Goal: Task Accomplishment & Management: Manage account settings

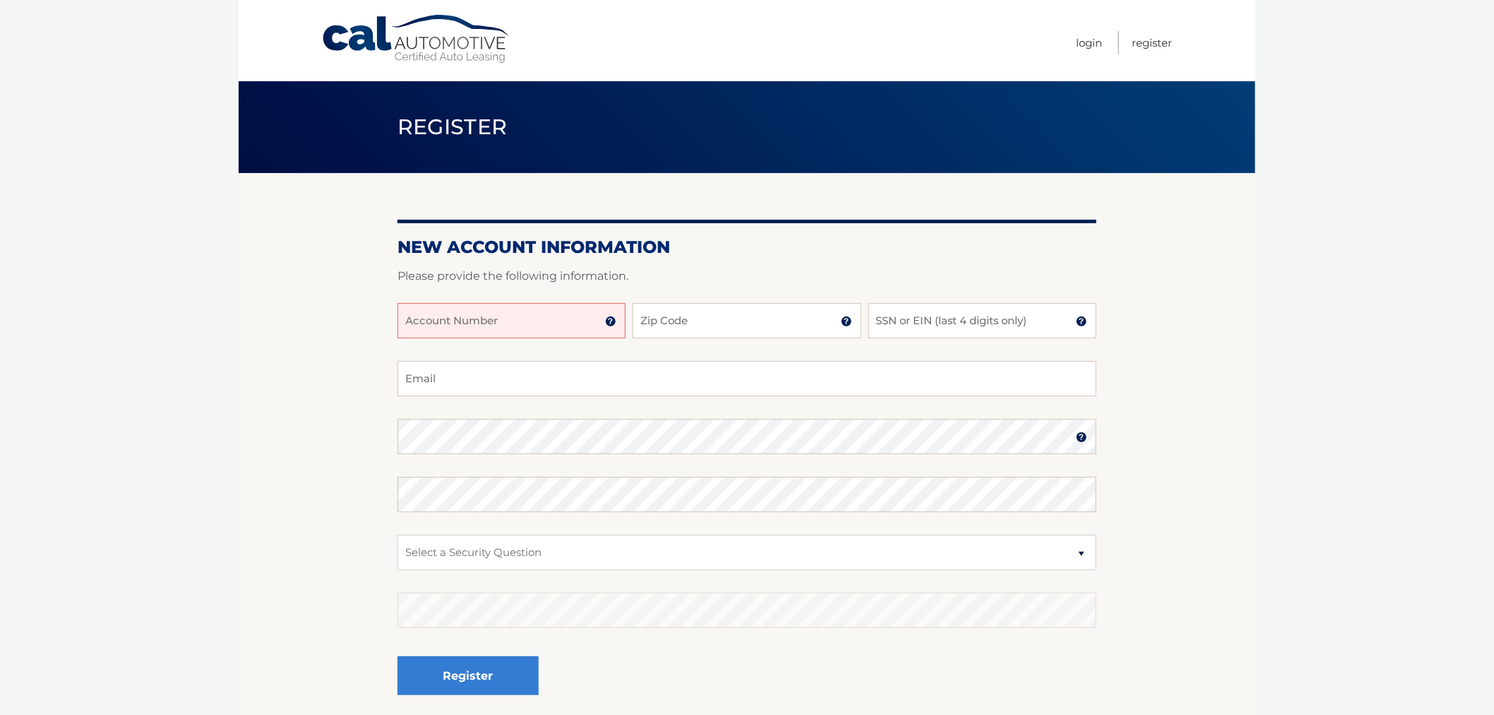
click at [516, 338] on input "Account Number" at bounding box center [512, 320] width 228 height 35
type input "44456014073"
click at [707, 331] on input "Zip Code" at bounding box center [747, 320] width 228 height 35
type input "33418"
click at [948, 338] on input "SSN or EIN (last 4 digits only)" at bounding box center [983, 320] width 228 height 35
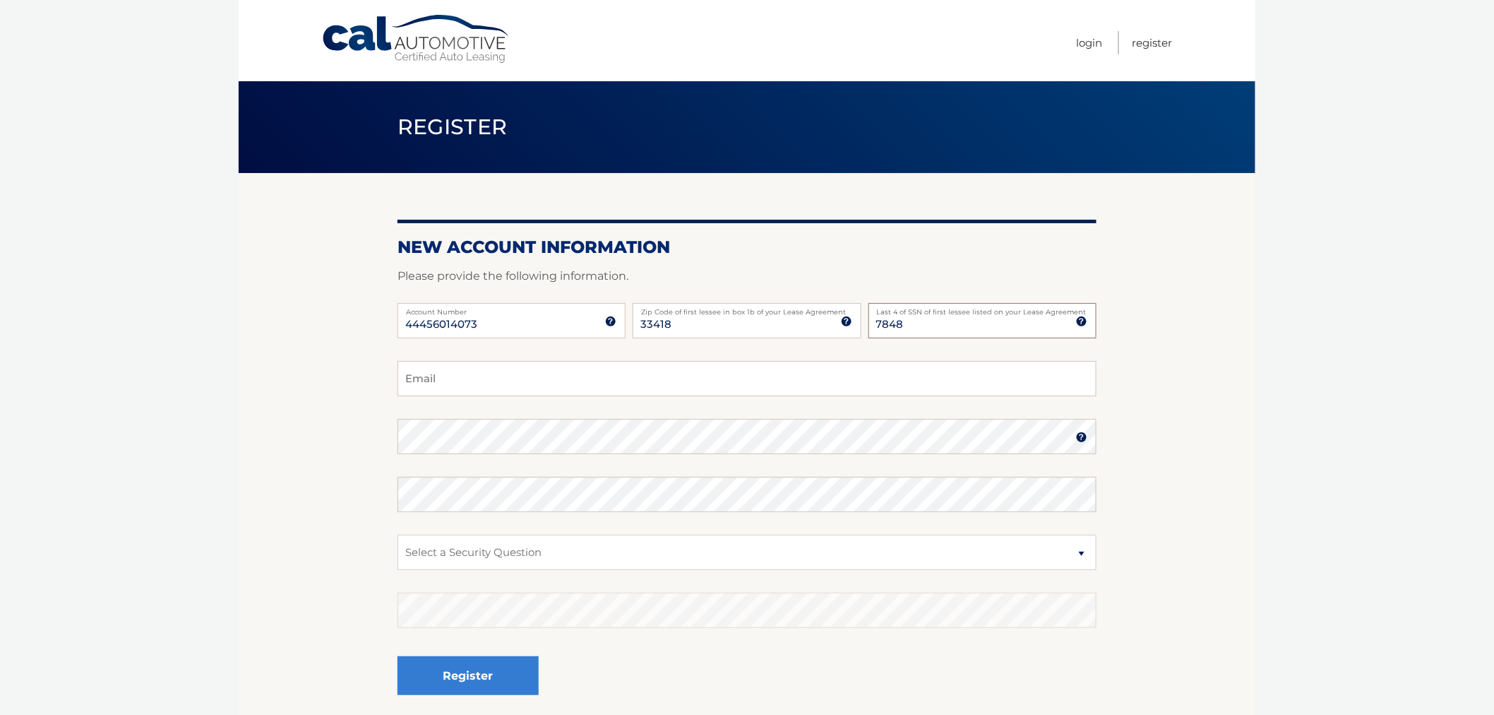
type input "7848"
click at [465, 390] on input "Email" at bounding box center [747, 378] width 699 height 35
click at [511, 396] on input "ramiattias18@gmai;l.com" at bounding box center [747, 378] width 699 height 35
type input "ramiattias18@gmail.com"
click at [652, 569] on select "Select a Security Question What was the name of your elementary school? What is…" at bounding box center [747, 552] width 699 height 35
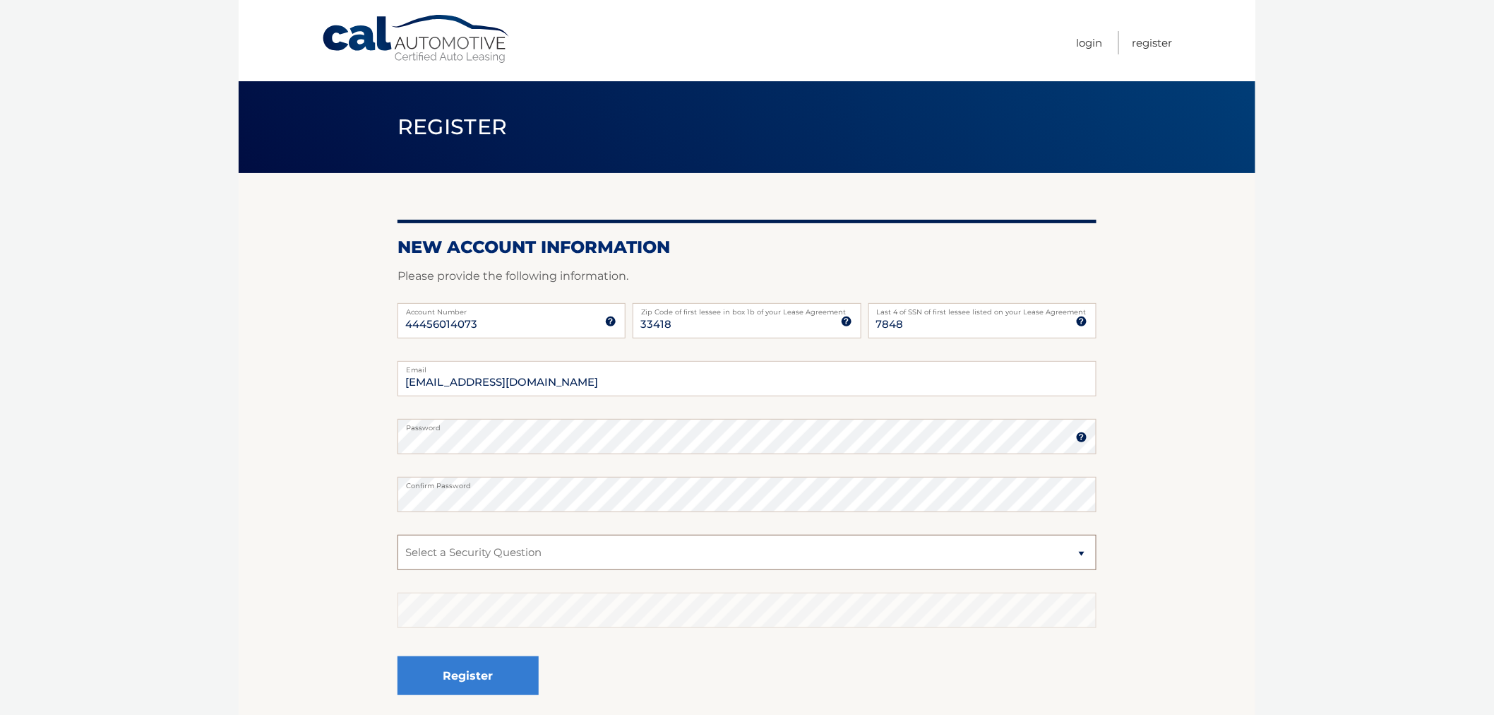
scroll to position [78, 0]
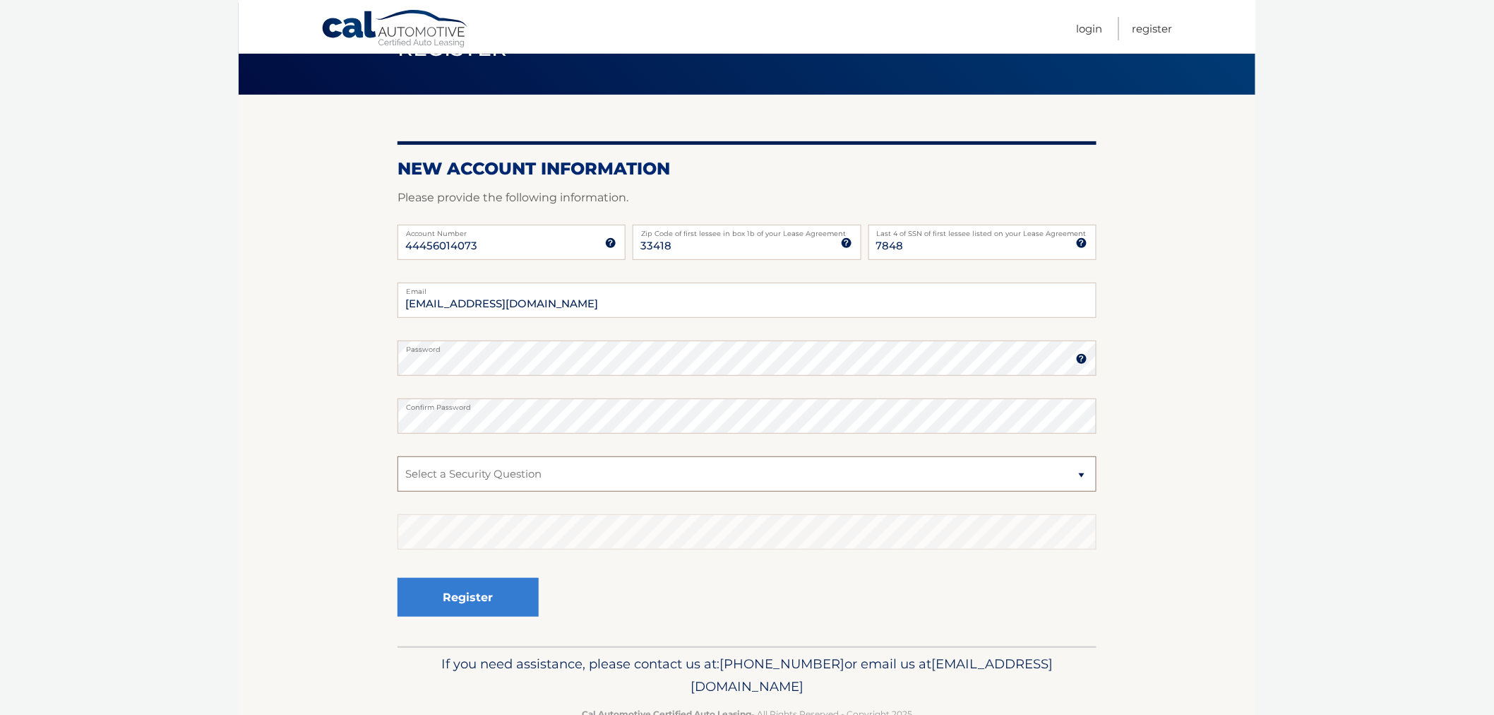
click at [626, 486] on select "Select a Security Question What was the name of your elementary school? What is…" at bounding box center [747, 473] width 699 height 35
select select "1"
click at [398, 468] on select "Select a Security Question What was the name of your elementary school? What is…" at bounding box center [747, 473] width 699 height 35
click at [477, 613] on button "Register" at bounding box center [468, 597] width 141 height 39
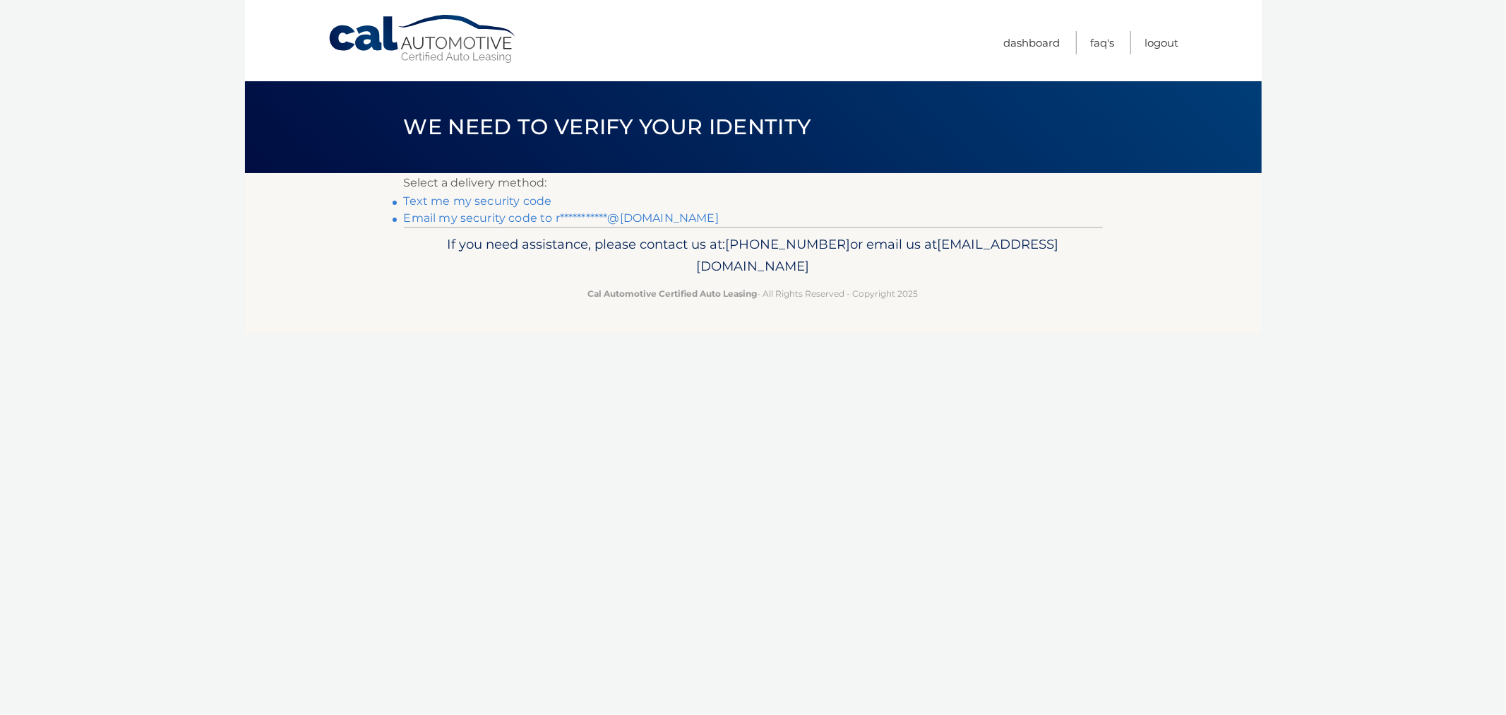
click at [503, 202] on link "Text me my security code" at bounding box center [478, 200] width 148 height 13
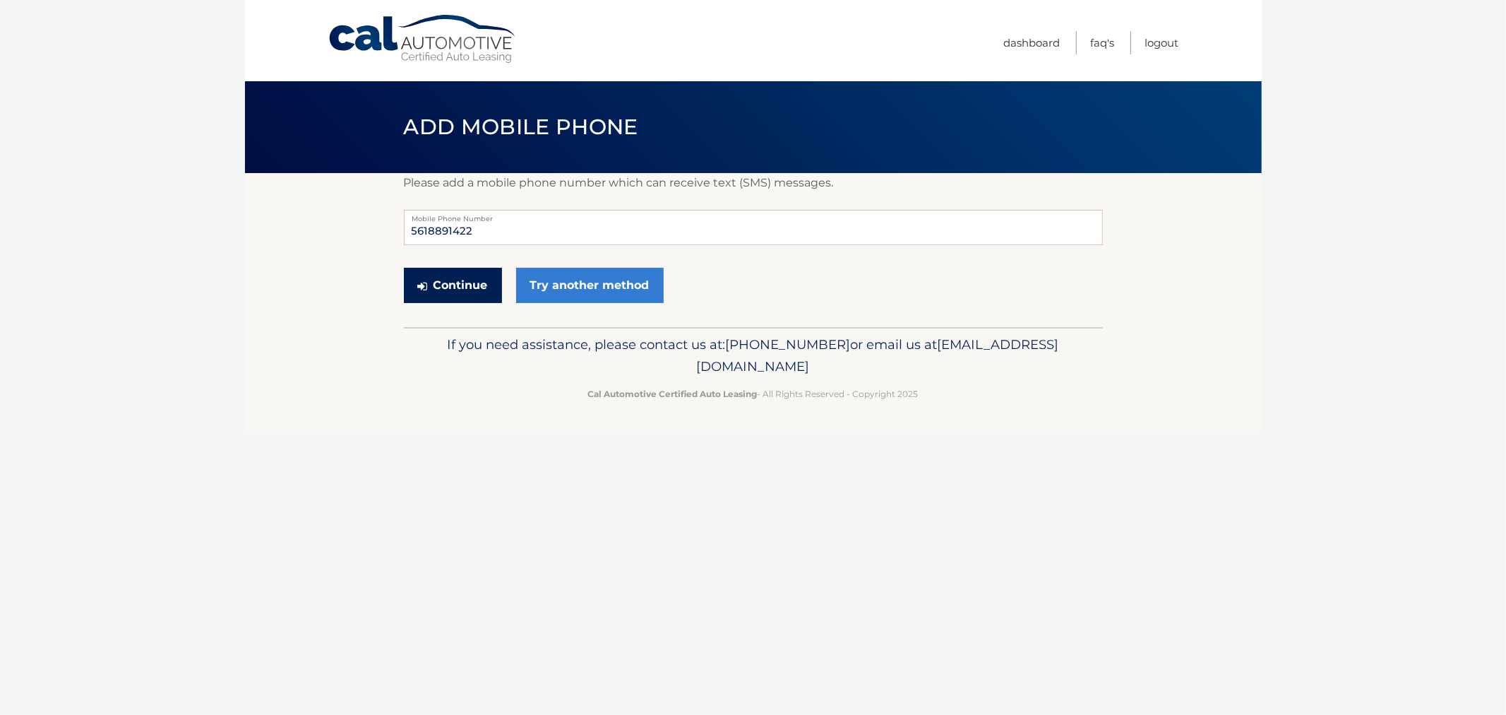
click at [468, 294] on button "Continue" at bounding box center [453, 285] width 98 height 35
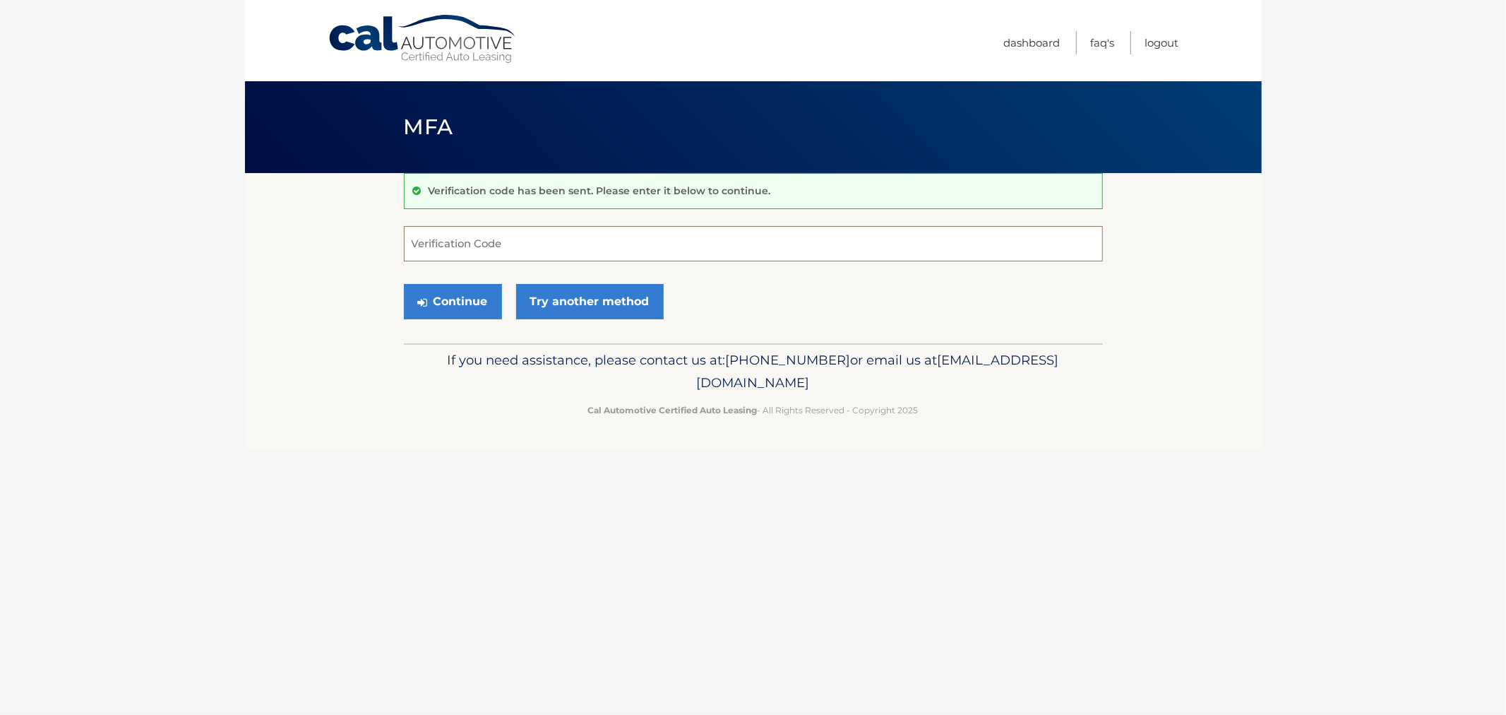
click at [478, 257] on input "Verification Code" at bounding box center [753, 243] width 699 height 35
type input "653241"
click at [484, 319] on button "Continue" at bounding box center [453, 301] width 98 height 35
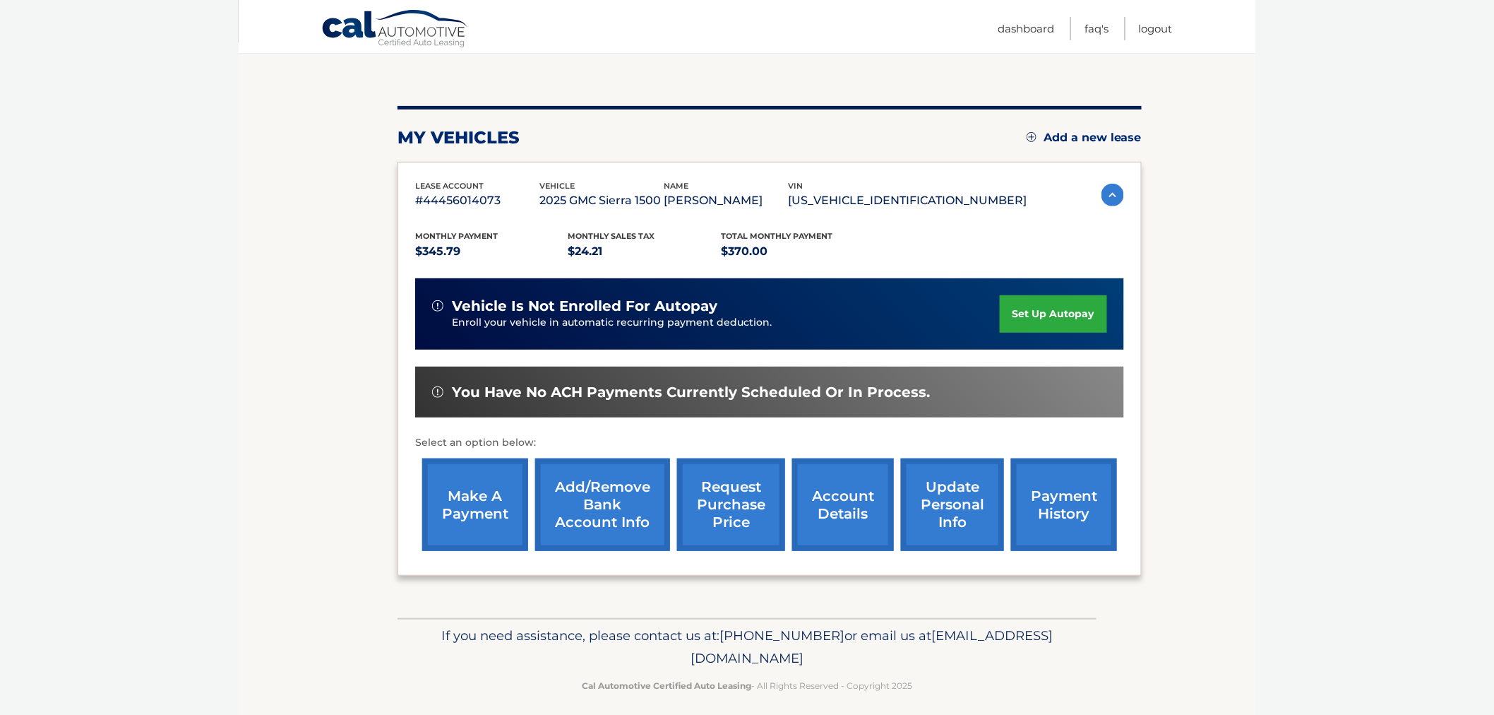
scroll to position [143, 0]
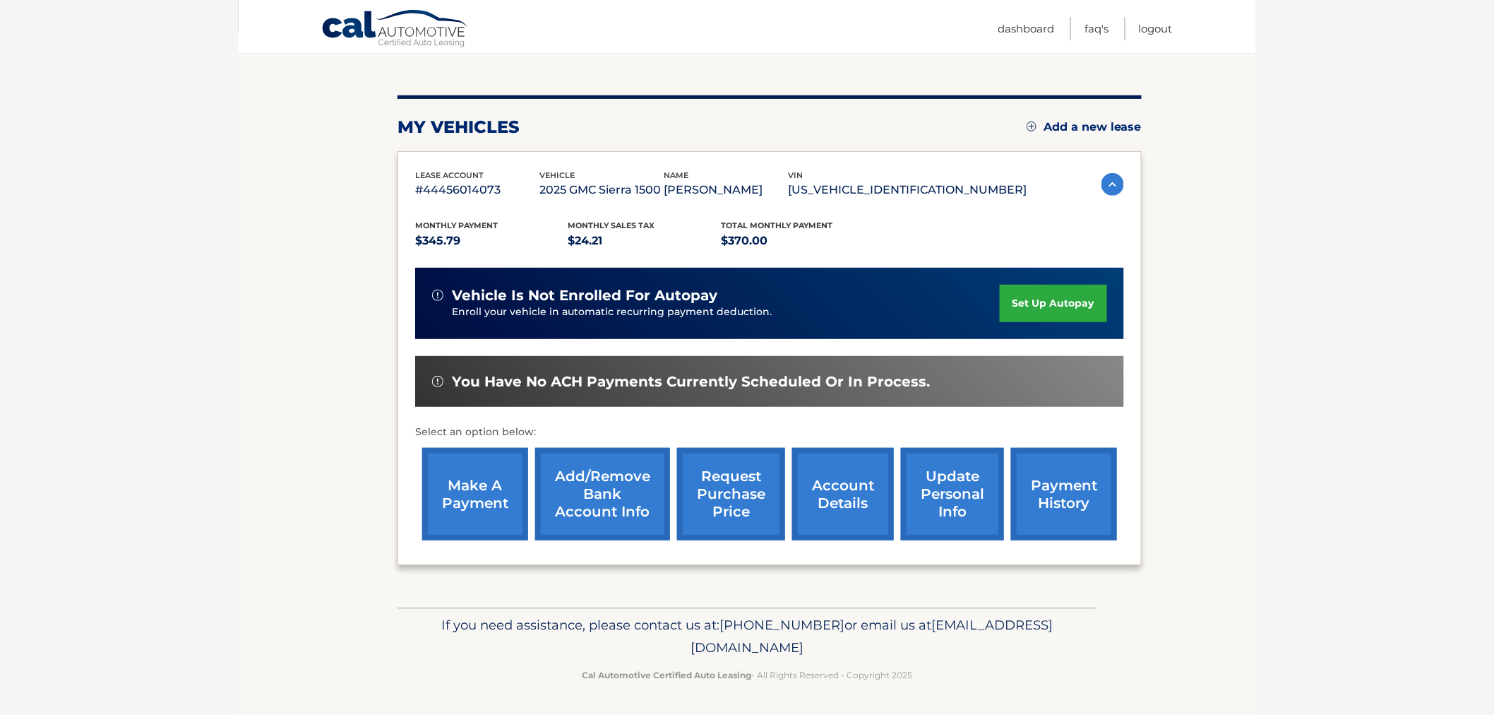
click at [1038, 297] on link "set up autopay" at bounding box center [1053, 303] width 107 height 37
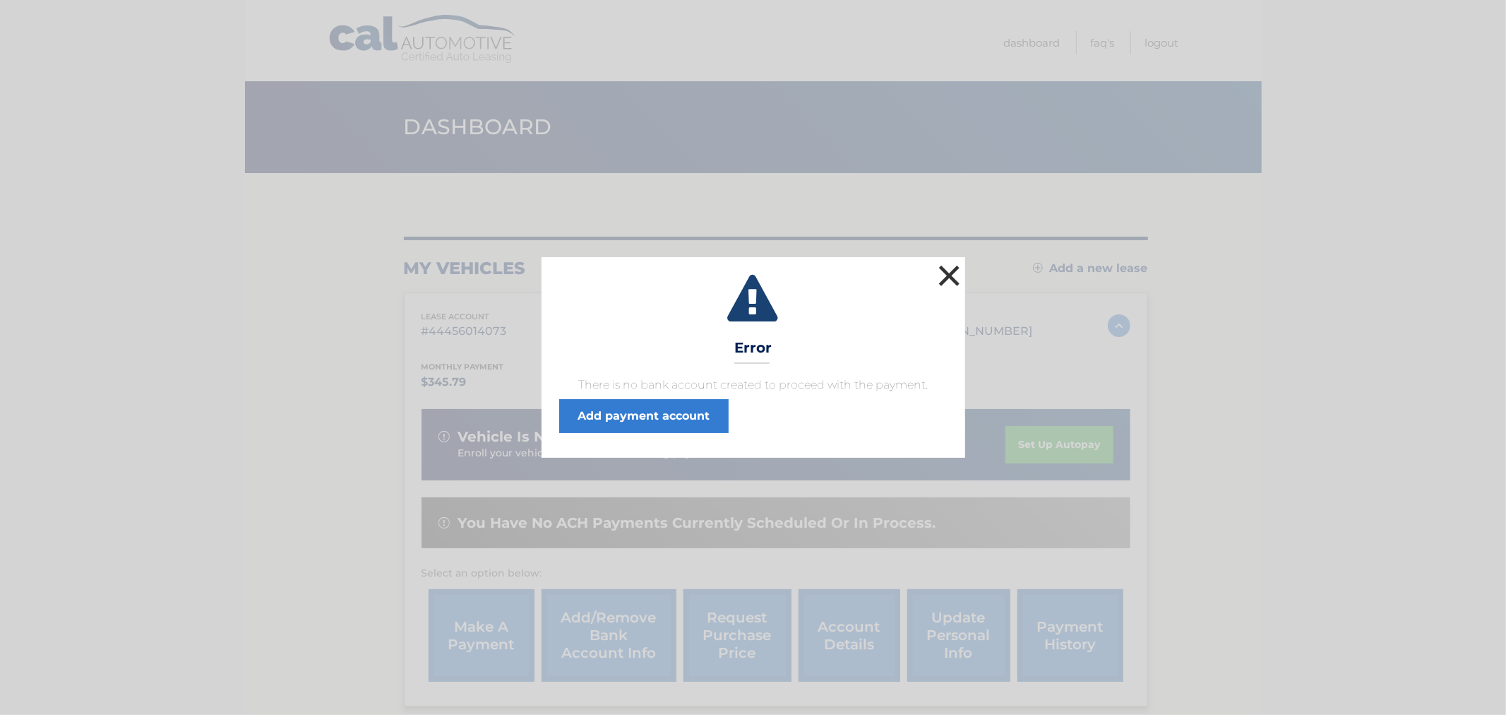
click at [936, 261] on button "×" at bounding box center [950, 275] width 28 height 28
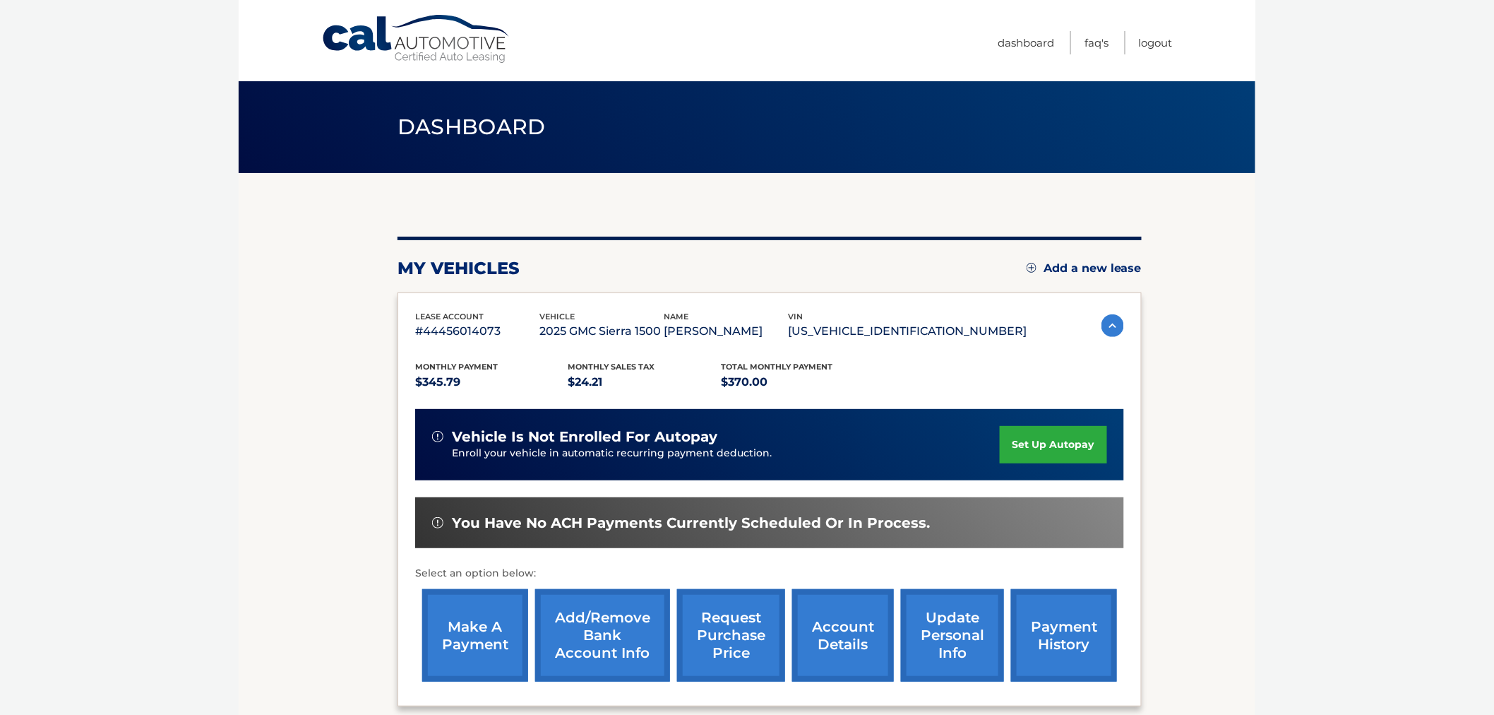
scroll to position [78, 0]
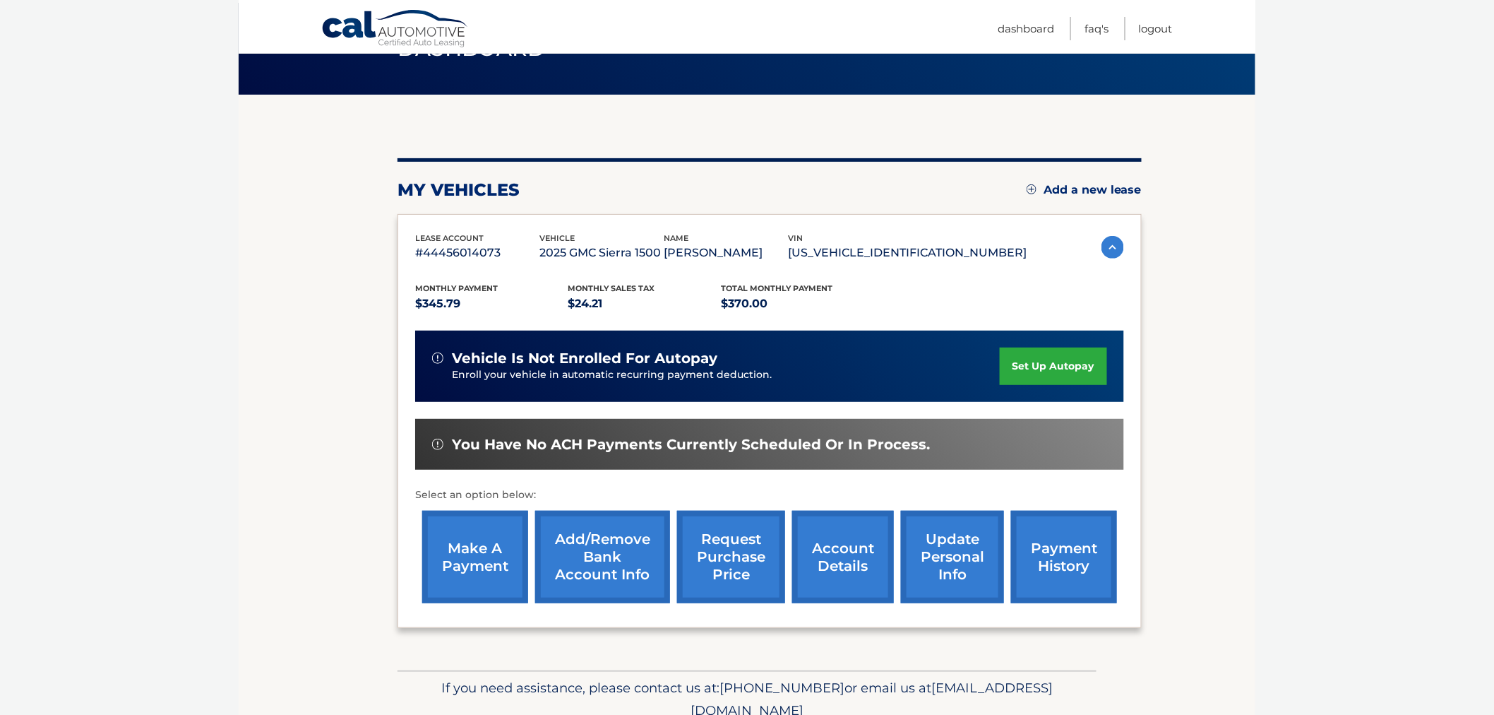
click at [615, 559] on link "Add/Remove bank account info" at bounding box center [602, 557] width 135 height 93
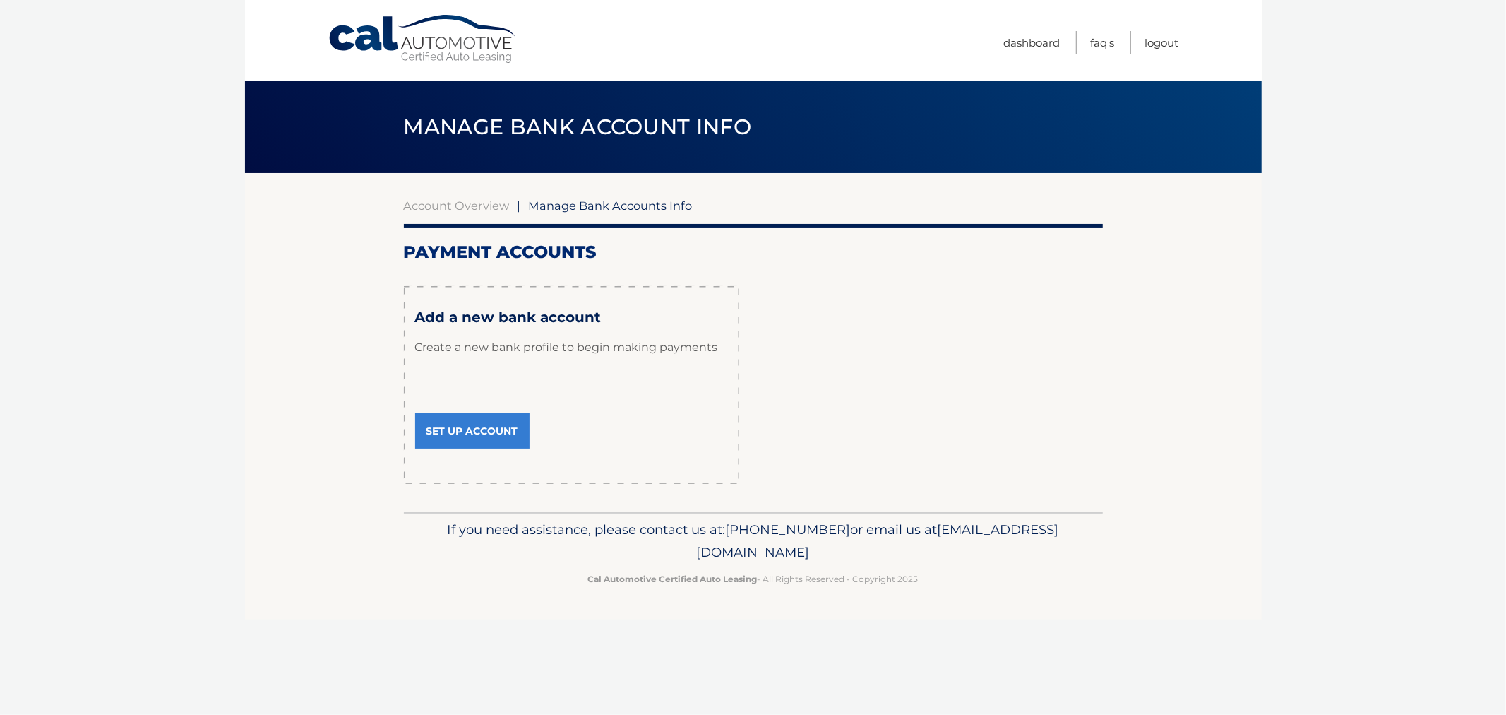
click at [463, 448] on link "Set Up Account" at bounding box center [472, 430] width 114 height 35
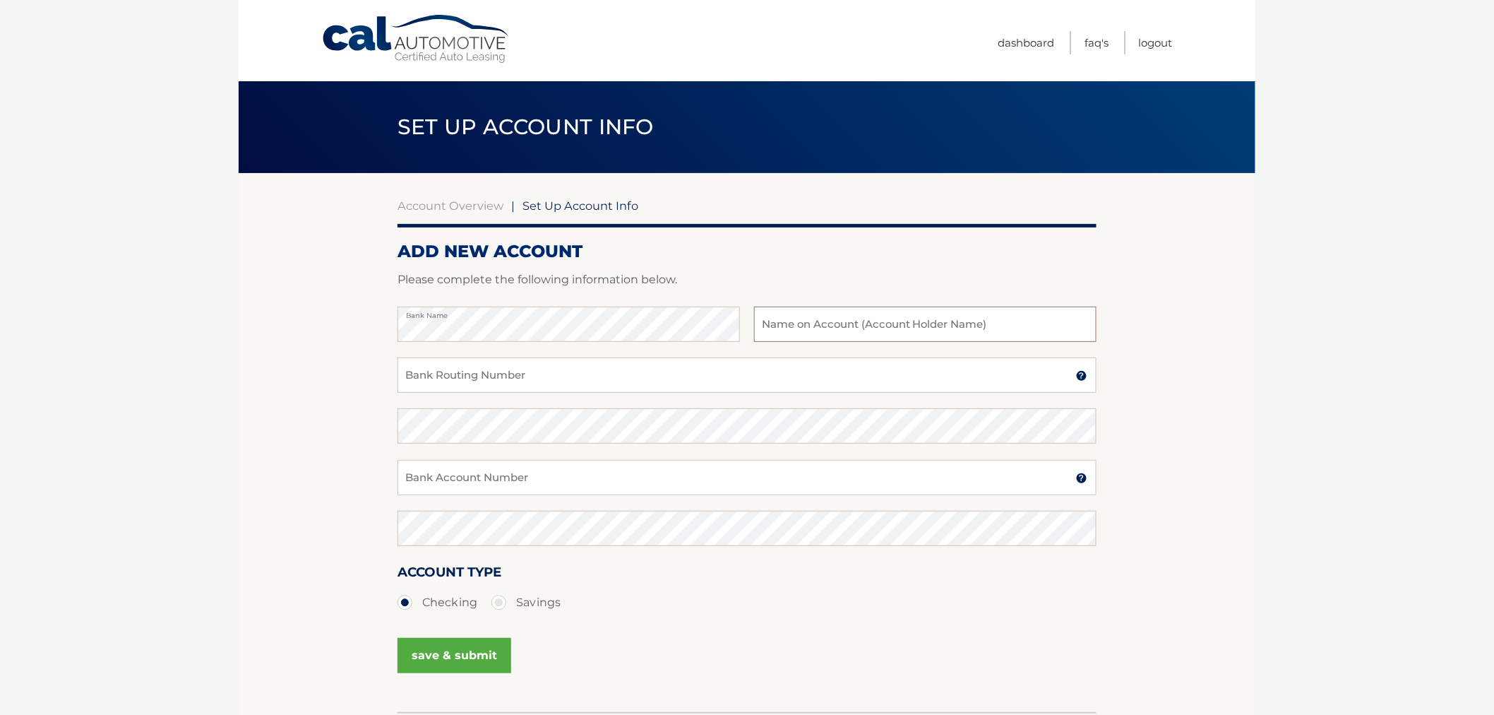
click at [896, 335] on input "text" at bounding box center [925, 324] width 343 height 35
click at [832, 331] on input "text" at bounding box center [925, 324] width 343 height 35
type input "AA Invest LLC"
click at [509, 384] on input "Bank Routing Number" at bounding box center [747, 374] width 699 height 35
click at [436, 393] on input "Bank Routing Number" at bounding box center [747, 374] width 699 height 35
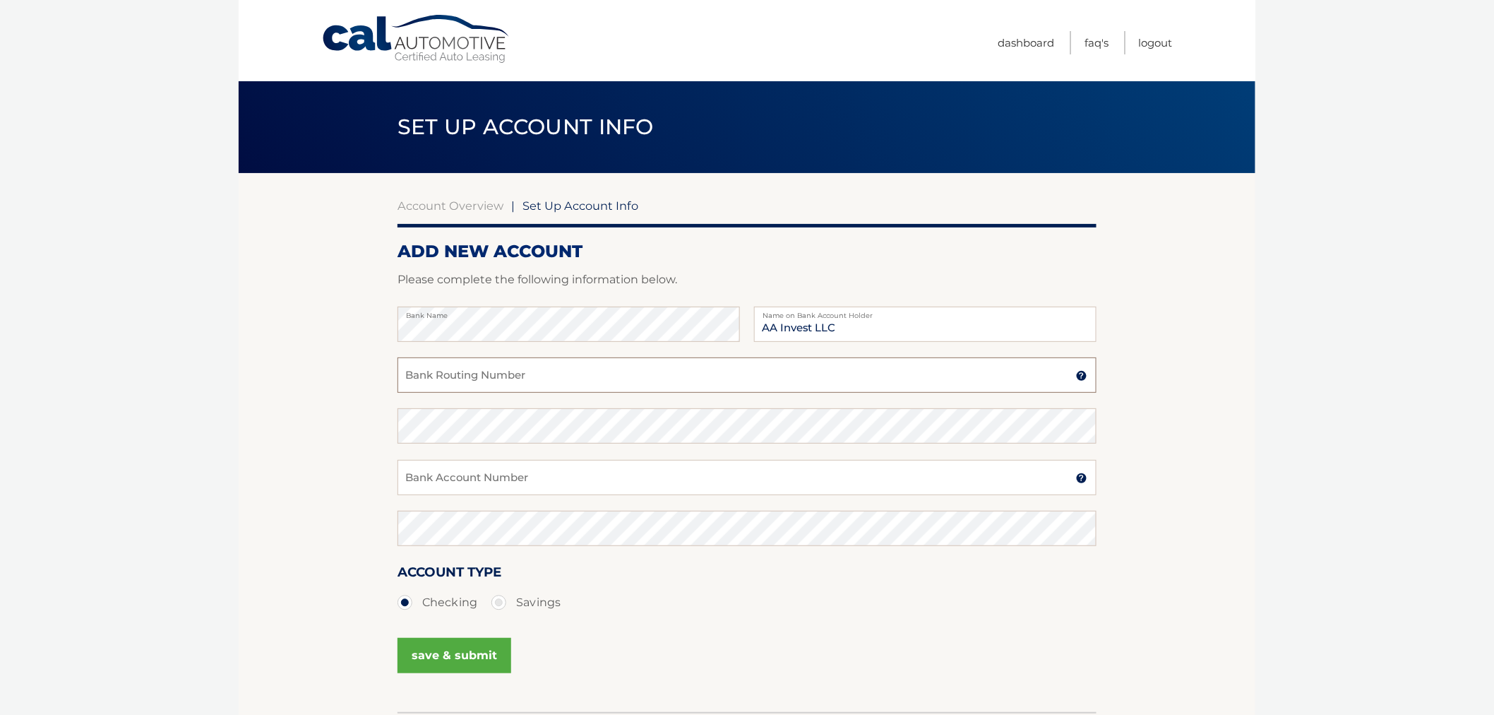
paste input "267084131"
type input "267084131"
click at [475, 495] on input "Bank Account Number" at bounding box center [747, 477] width 699 height 35
paste input "771255707"
type input "771255707"
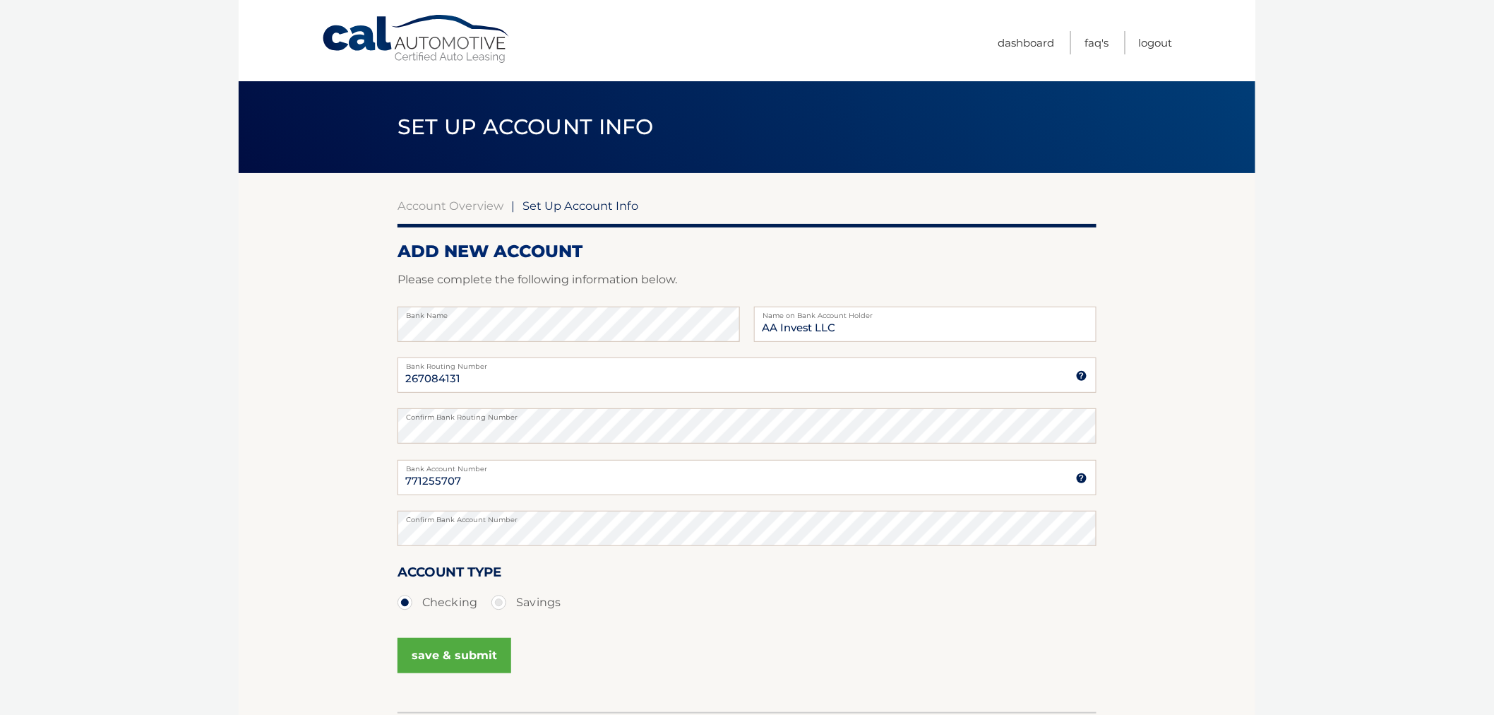
click at [460, 673] on button "save & submit" at bounding box center [455, 655] width 114 height 35
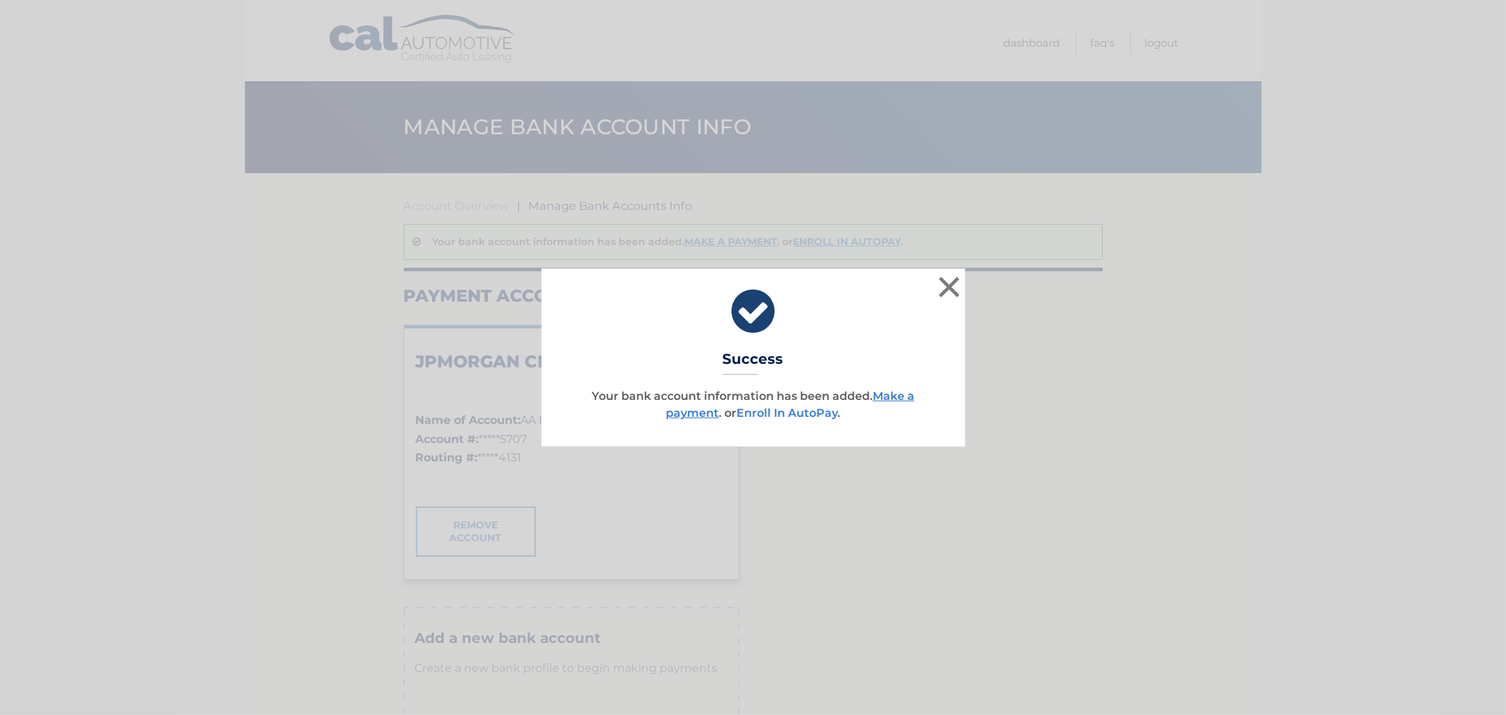
click at [832, 414] on link "Enroll In AutoPay" at bounding box center [787, 412] width 101 height 13
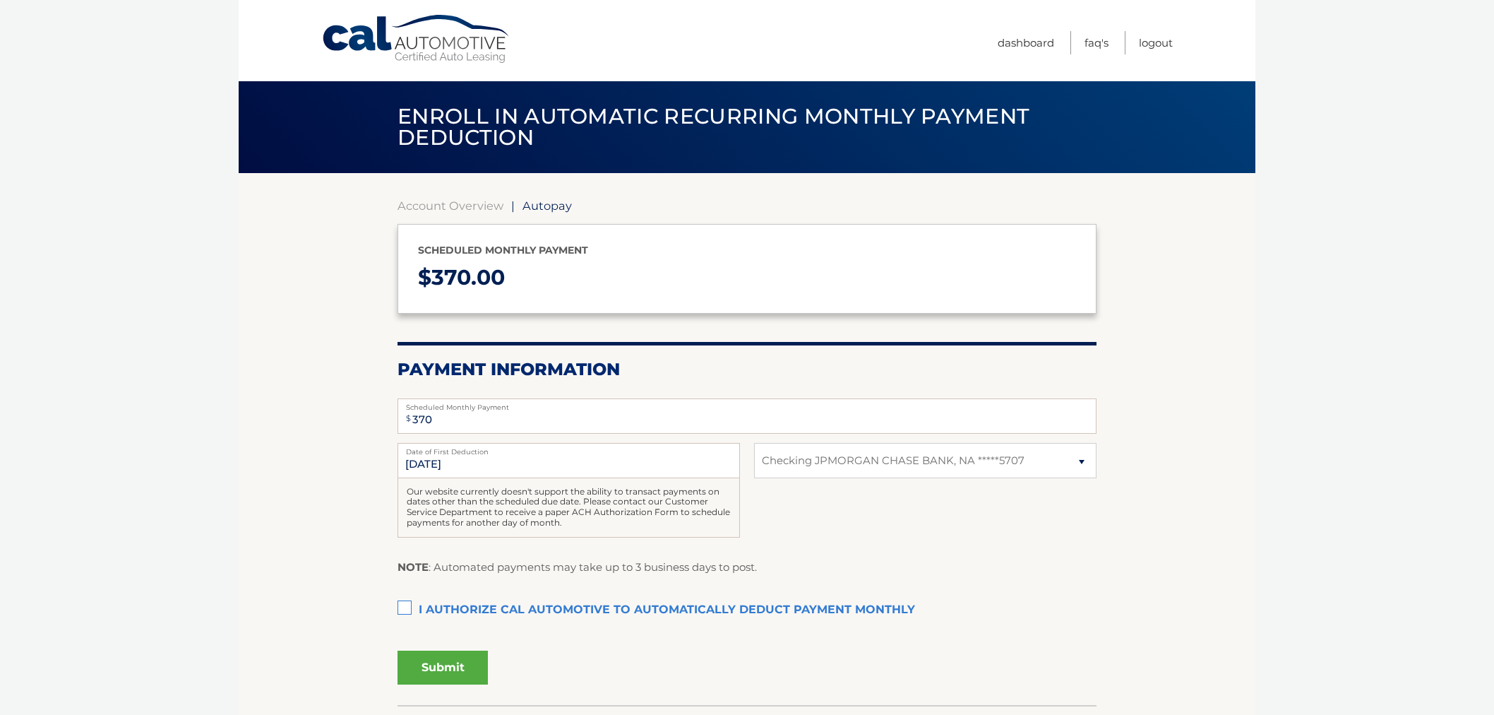
select select "ZDlhNDgwMGItODkwYS00ZDNjLWE5OTktMWViNjk3MDNiZWYz"
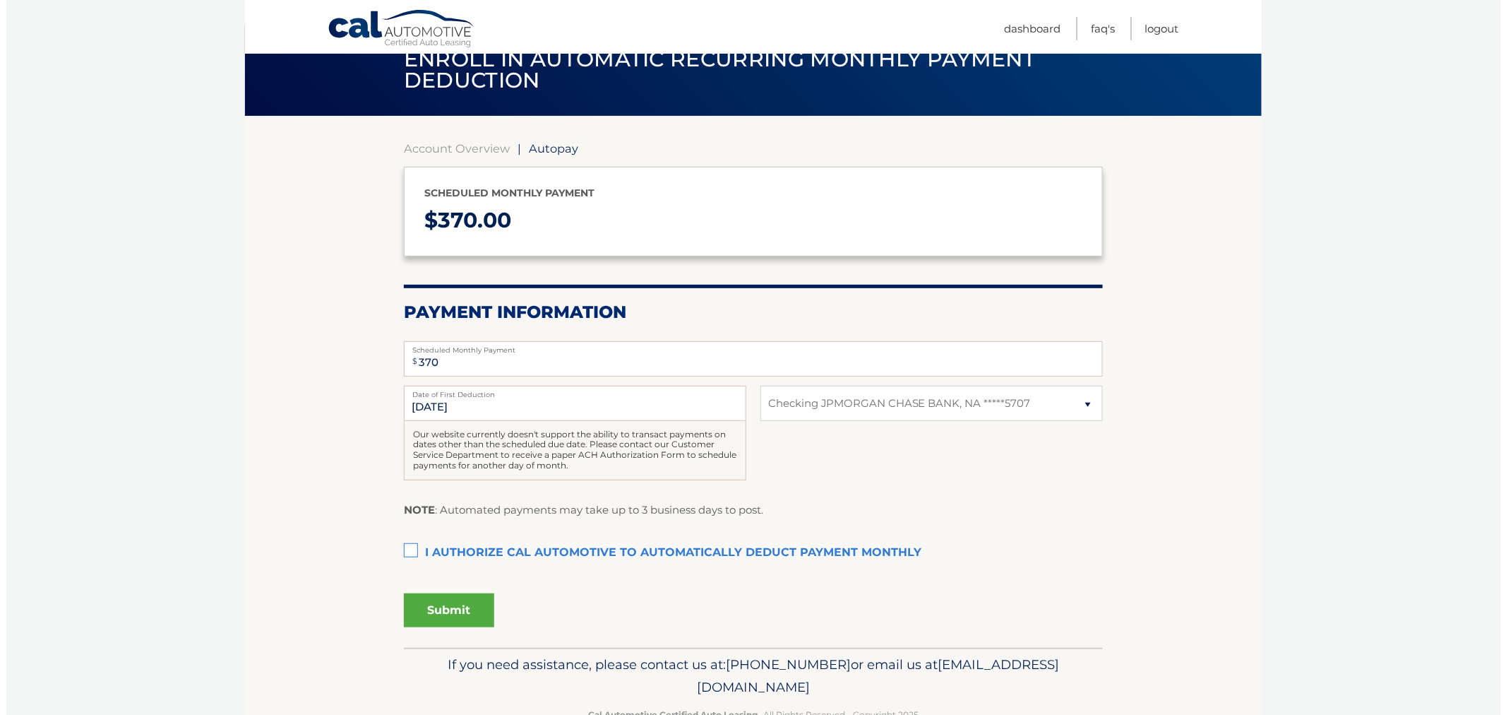
scroll to position [169, 0]
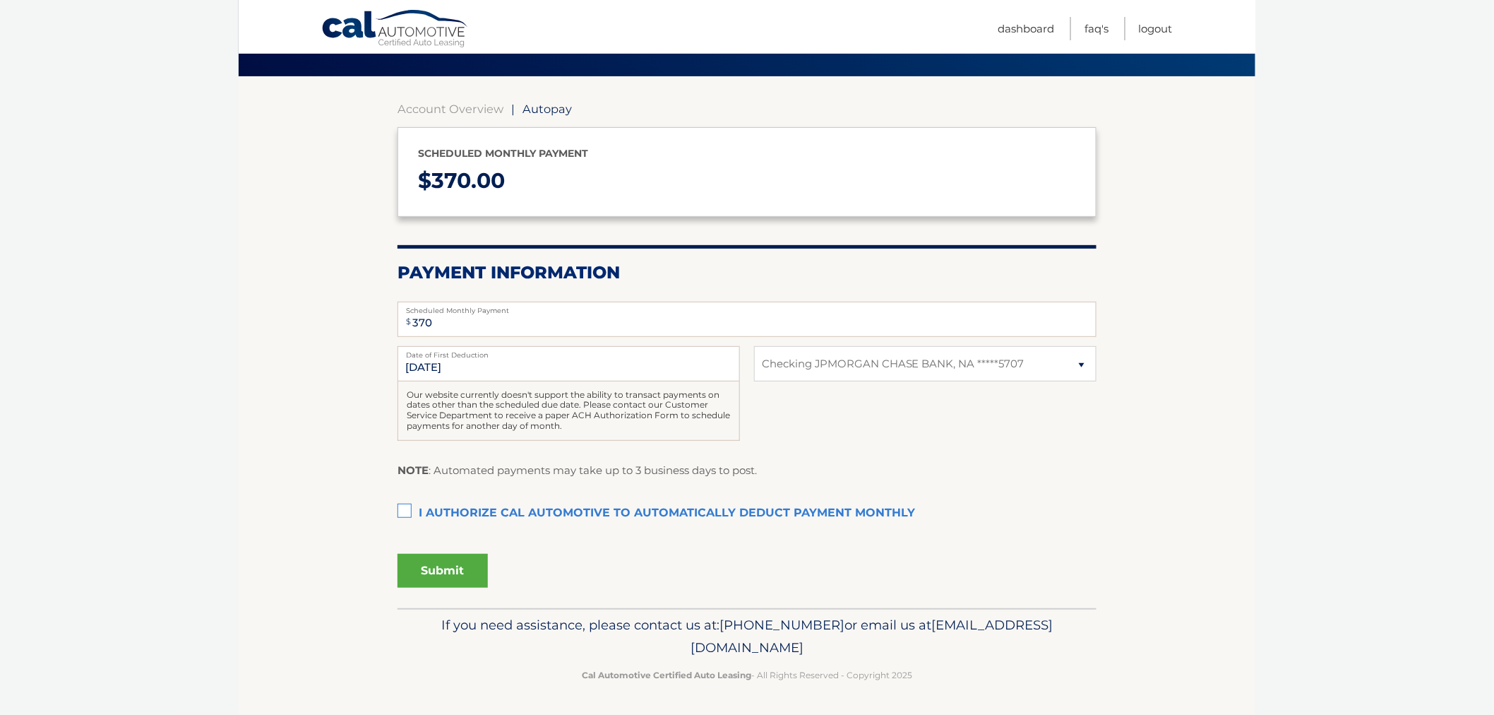
click at [400, 499] on label "I authorize cal automotive to automatically deduct payment monthly This checkbo…" at bounding box center [747, 513] width 699 height 28
click at [0, 0] on input "I authorize cal automotive to automatically deduct payment monthly This checkbo…" at bounding box center [0, 0] width 0 height 0
click at [438, 559] on button "Submit" at bounding box center [443, 571] width 90 height 34
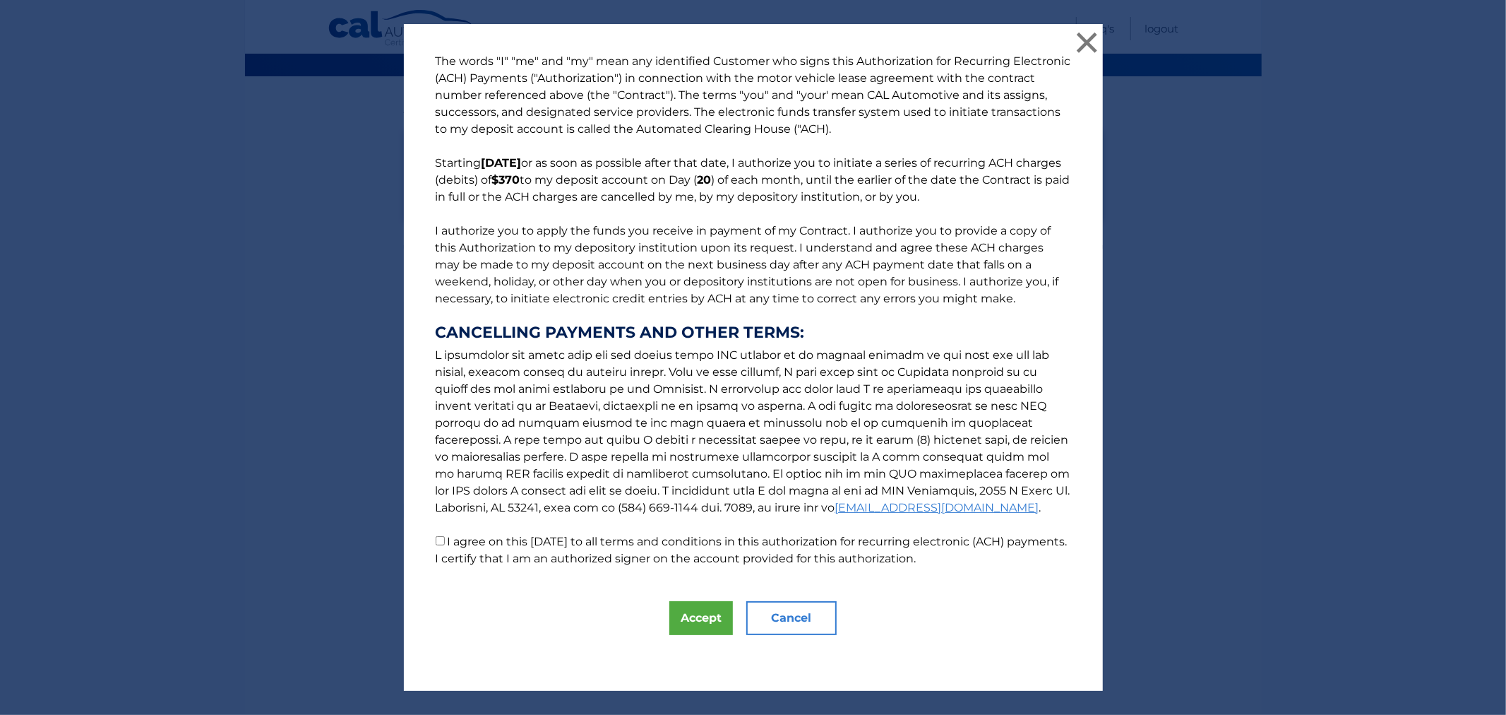
scroll to position [258, 0]
click at [703, 635] on button "Accept" at bounding box center [702, 618] width 64 height 34
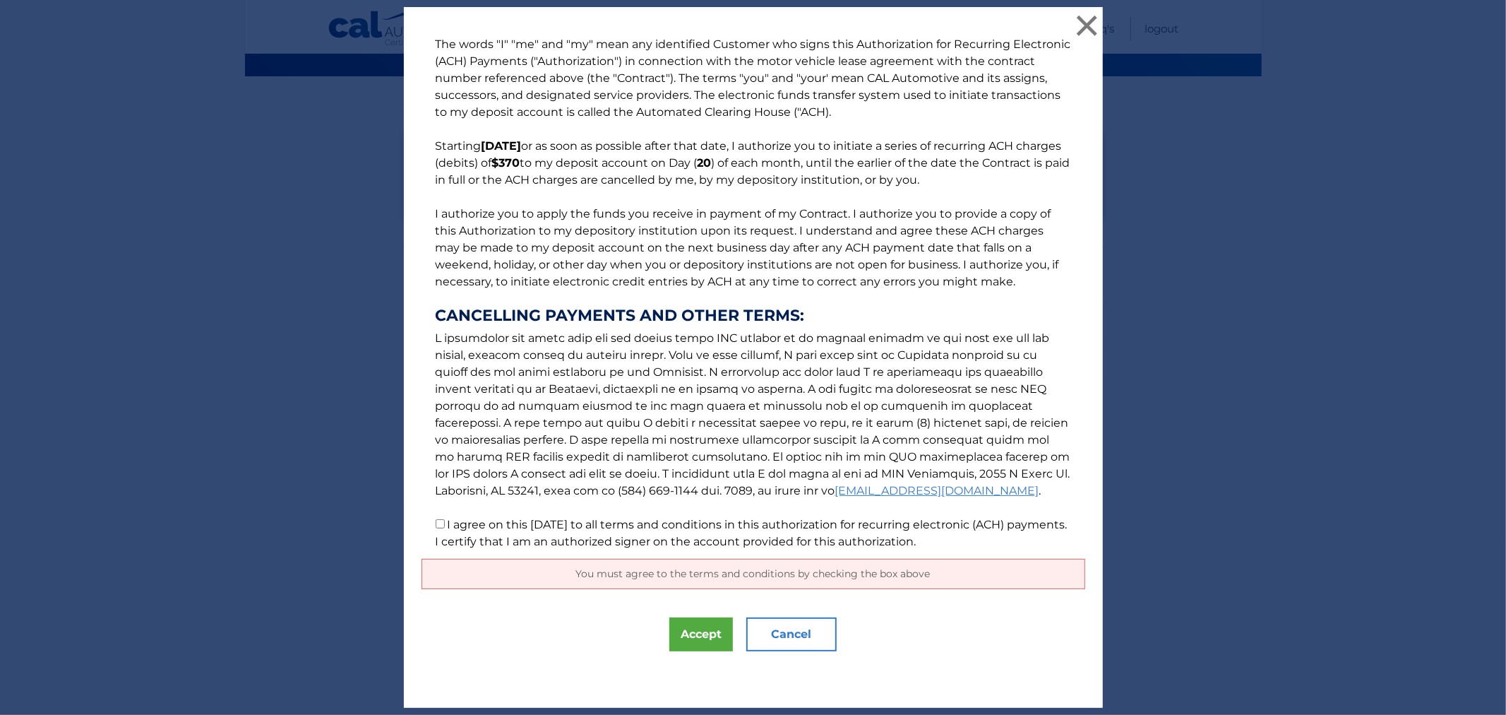
click at [438, 518] on p "The words "I" "me" and "my" mean any identified Customer who signs this Authori…" at bounding box center [754, 293] width 664 height 514
click at [436, 525] on input "I agree on this 09/29/2025 to all terms and conditions in this authorization fo…" at bounding box center [440, 523] width 9 height 9
checkbox input "true"
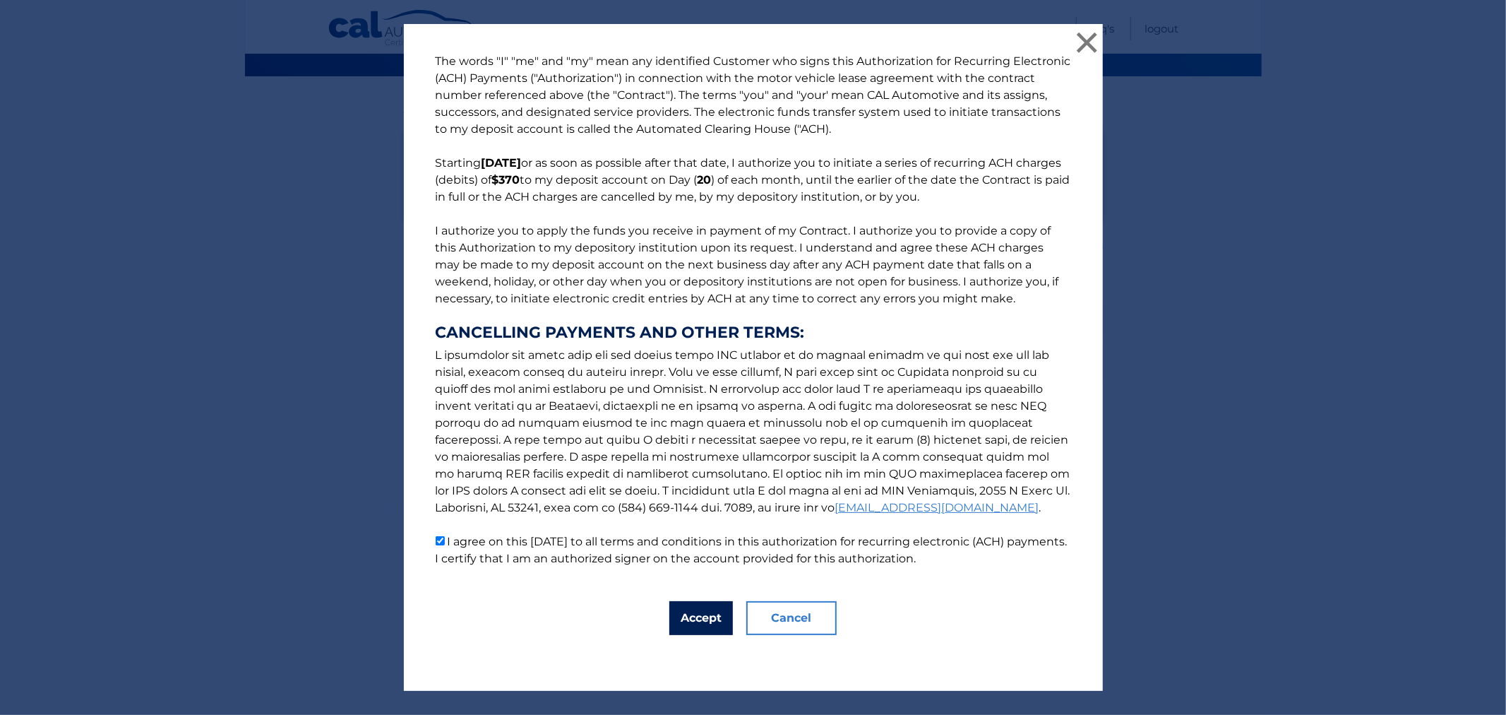
click at [694, 630] on button "Accept" at bounding box center [702, 618] width 64 height 34
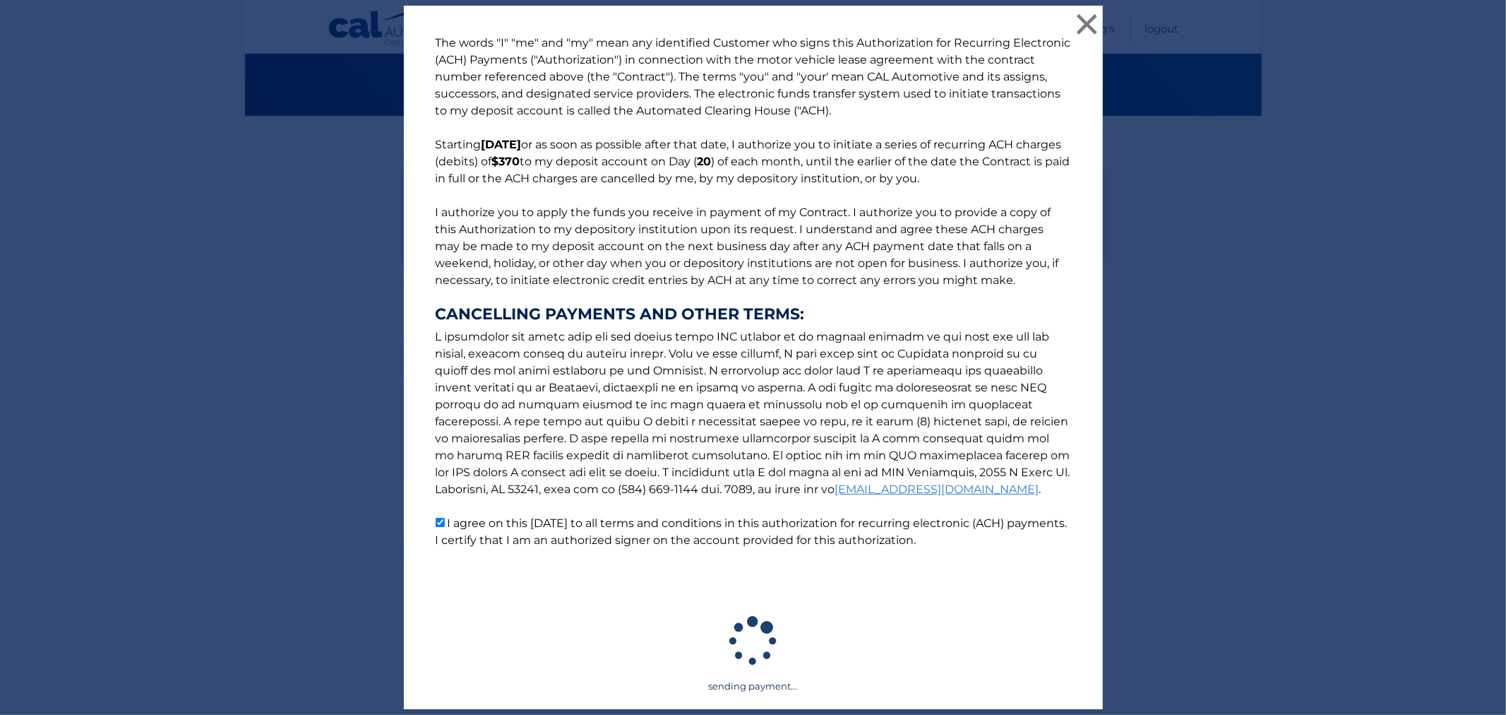
scroll to position [120, 0]
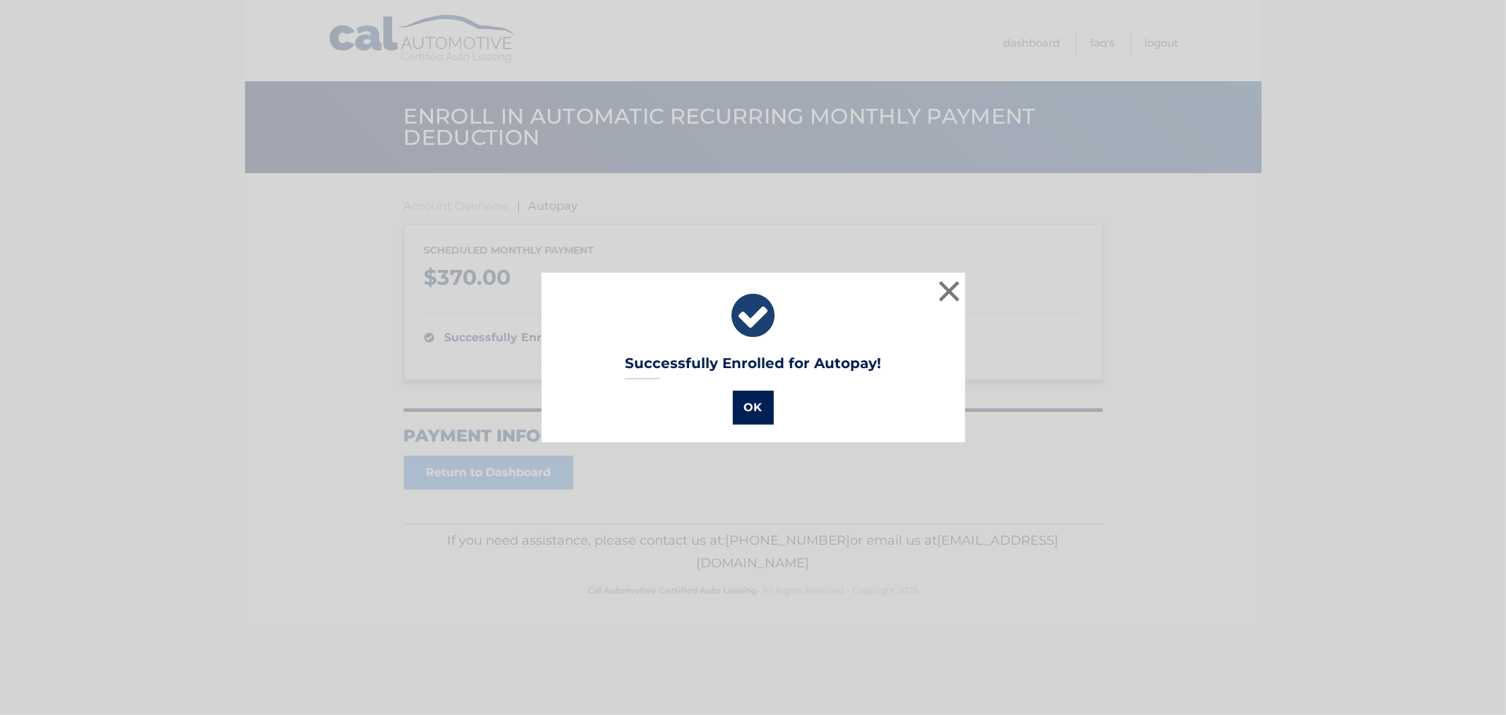
click at [733, 420] on button "OK" at bounding box center [753, 408] width 41 height 34
